Goal: Task Accomplishment & Management: Manage account settings

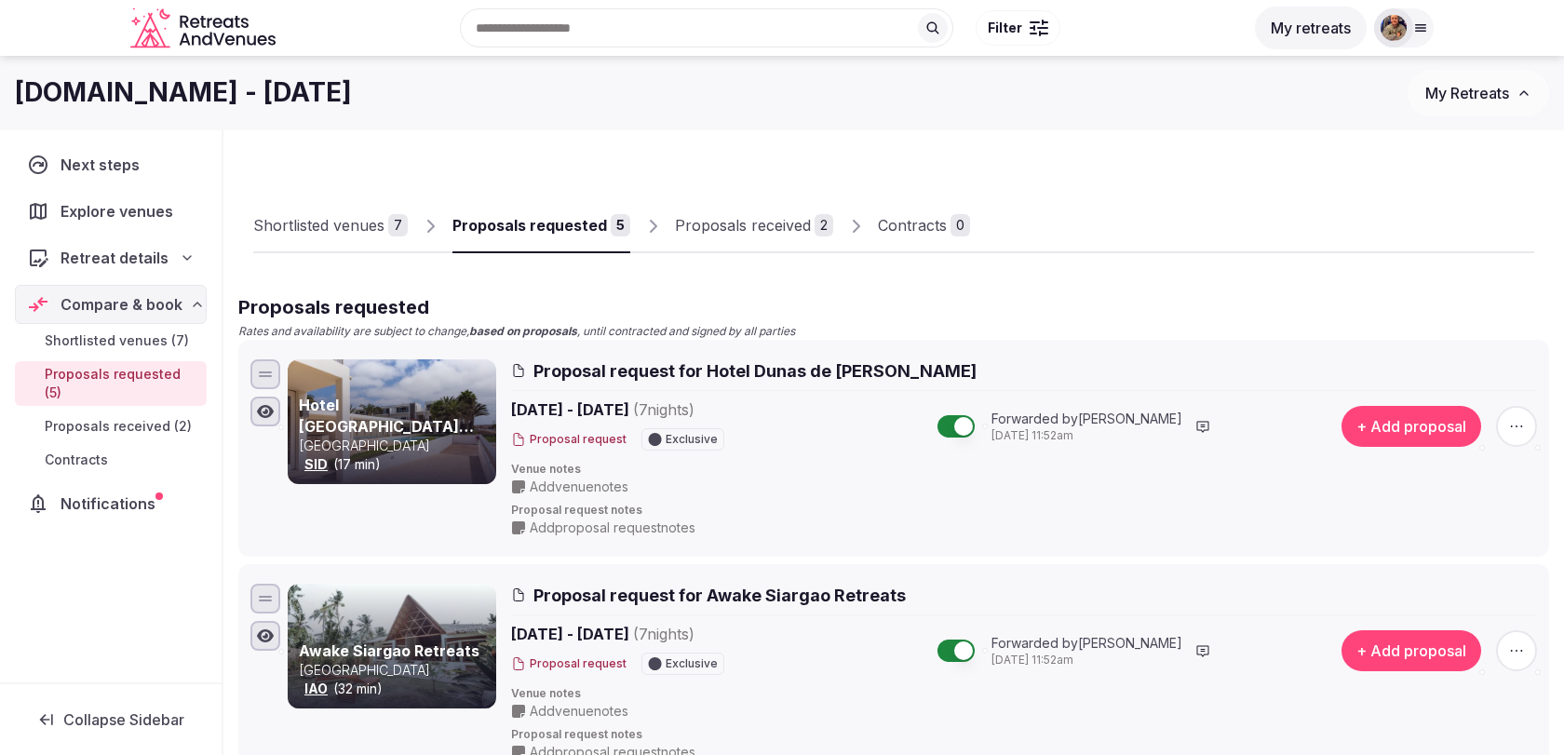
click at [355, 231] on div "Shortlisted venues" at bounding box center [318, 225] width 131 height 22
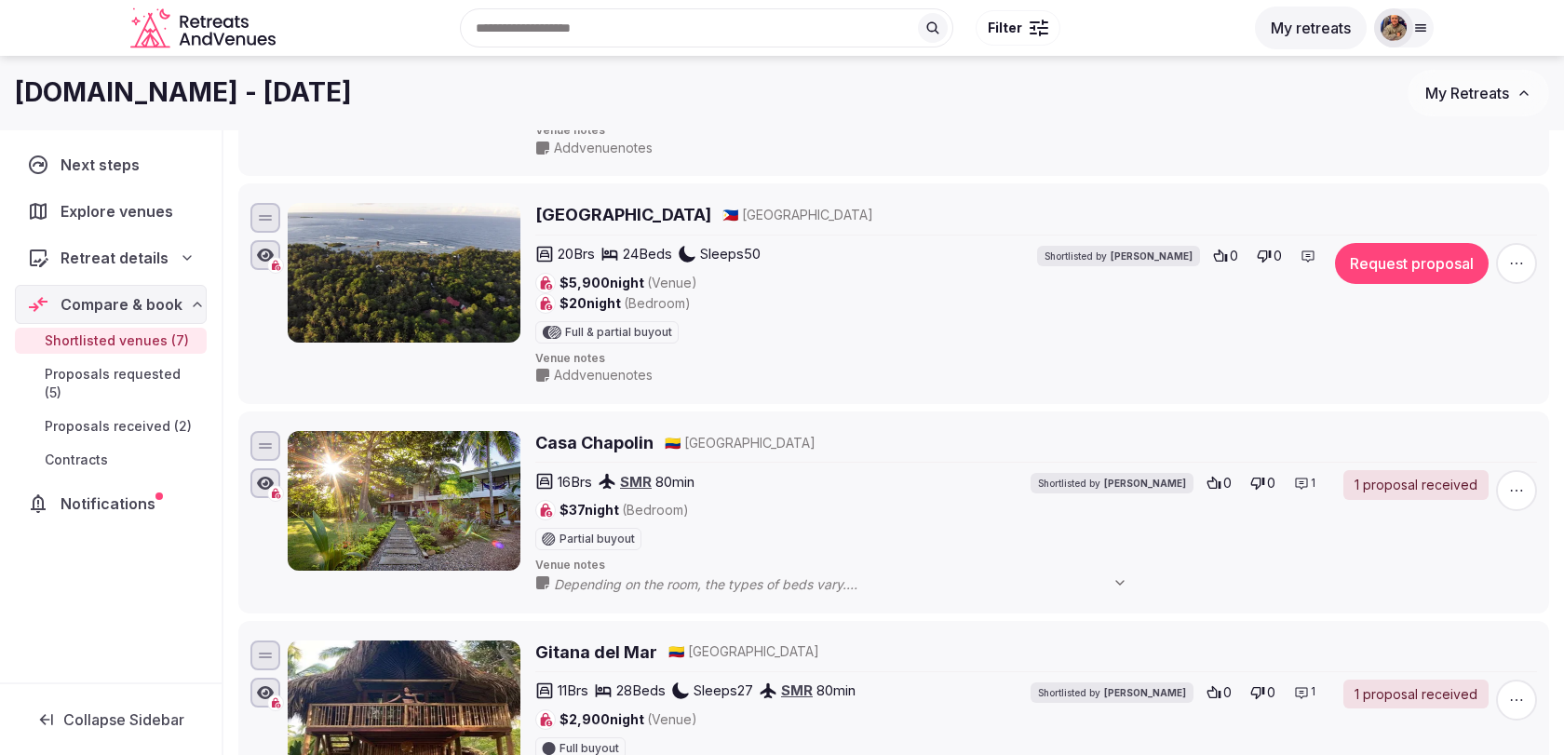
scroll to position [373, 0]
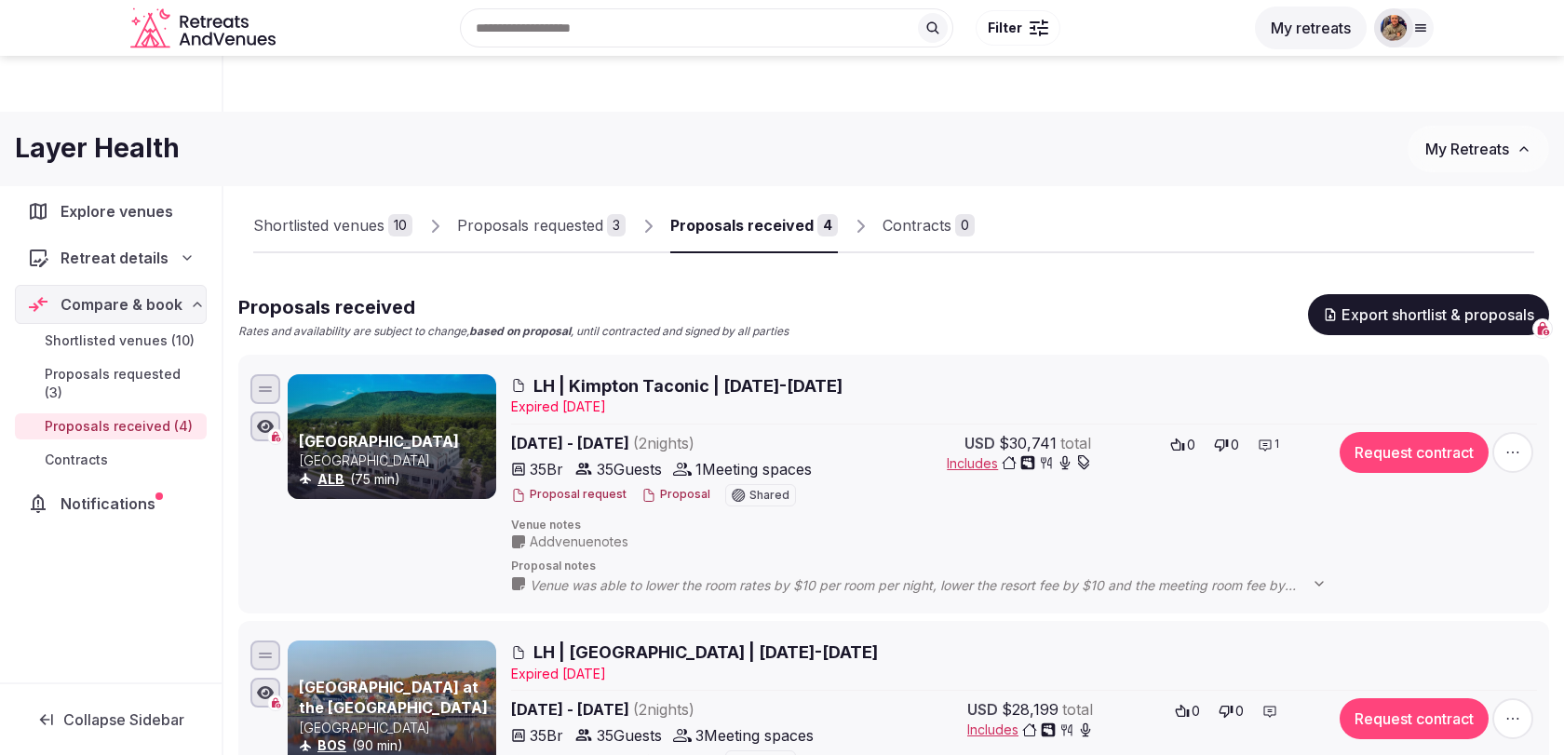
scroll to position [108, 0]
